Goal: Check status: Check status

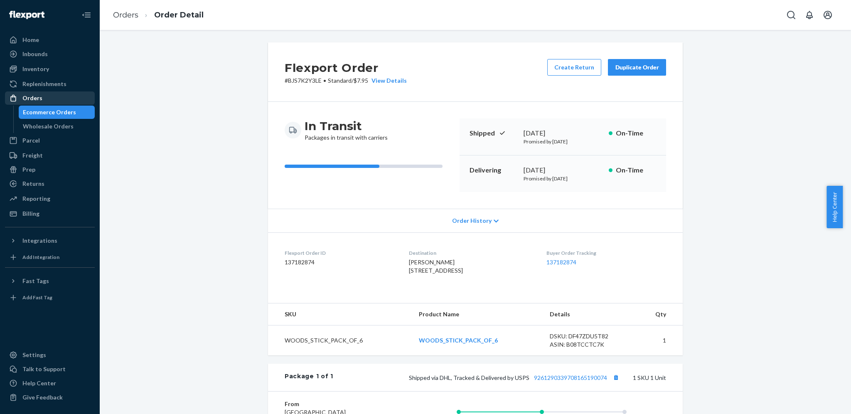
click at [50, 98] on div "Orders" at bounding box center [50, 98] width 88 height 12
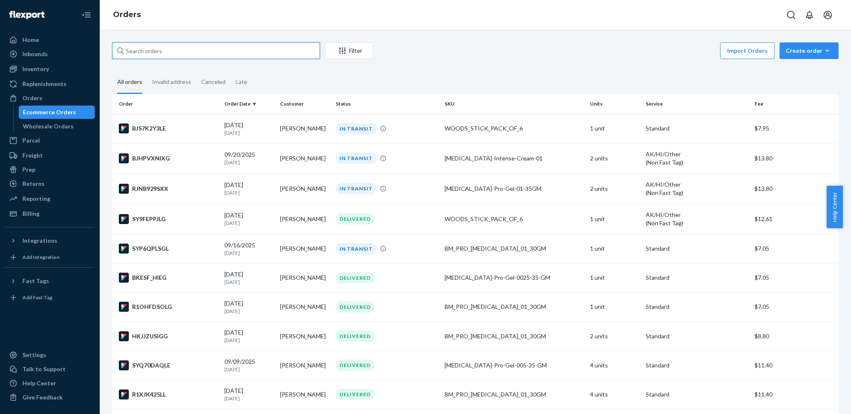
click at [149, 51] on input "text" at bounding box center [216, 50] width 208 height 17
paste input "[PERSON_NAME]"
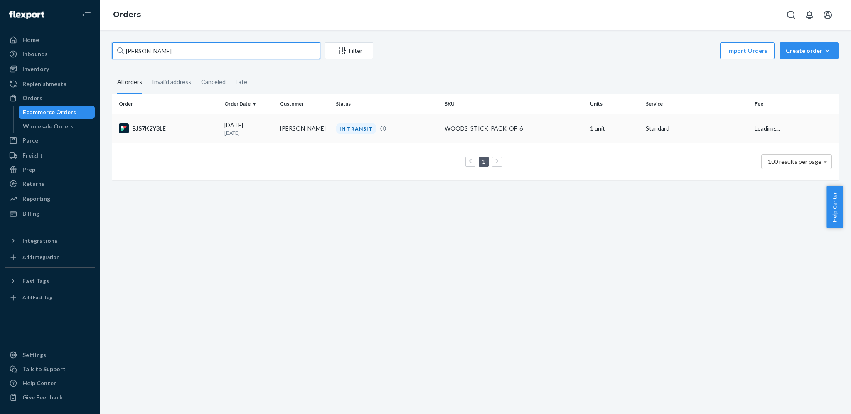
type input "[PERSON_NAME]"
click at [209, 125] on div "BJS7K2Y3LE" at bounding box center [168, 128] width 99 height 10
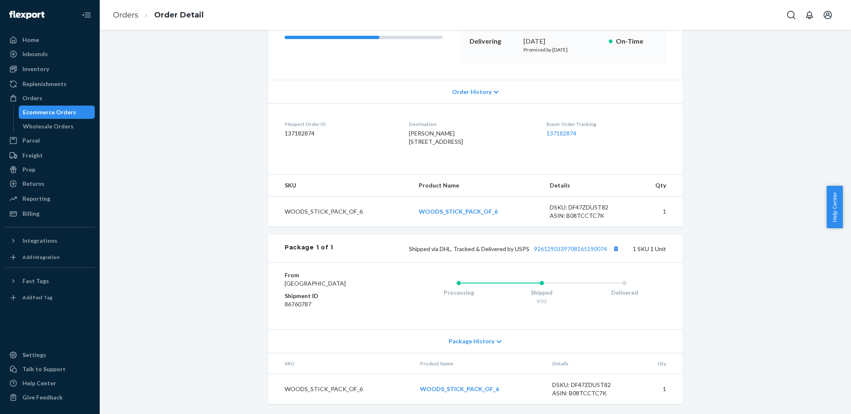
scroll to position [154, 0]
drag, startPoint x: 512, startPoint y: 241, endPoint x: 617, endPoint y: 241, distance: 104.3
click at [617, 245] on span "Shipped via DHL, Tracked & Delivered by USPS 9261290339708165190074" at bounding box center [515, 248] width 212 height 7
copy span "USPS 9261290339708165190074"
